Goal: Transaction & Acquisition: Subscribe to service/newsletter

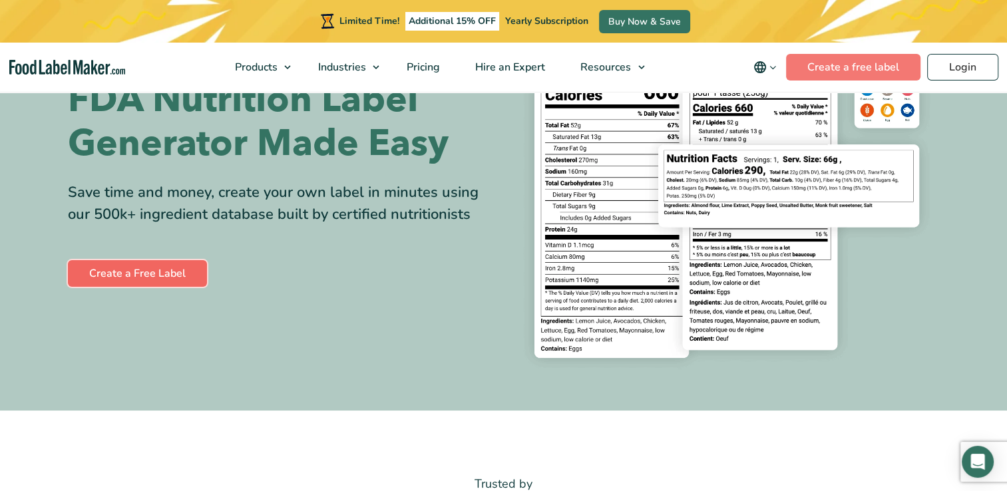
click at [161, 276] on link "Create a Free Label" at bounding box center [137, 273] width 139 height 27
